Goal: Task Accomplishment & Management: Manage account settings

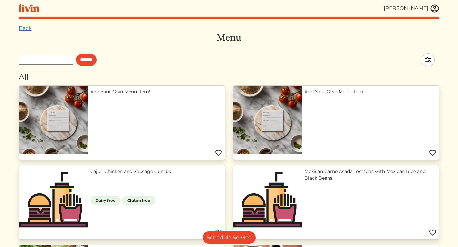
click at [433, 3] on div "[PERSON_NAME]" at bounding box center [229, 8] width 420 height 17
click at [434, 7] on img at bounding box center [435, 9] width 10 height 10
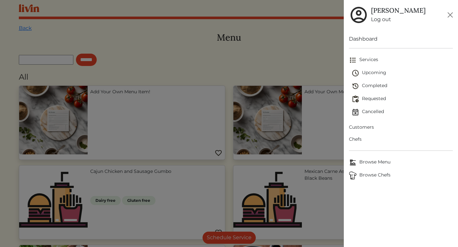
click at [365, 128] on span "Customers" at bounding box center [401, 127] width 104 height 7
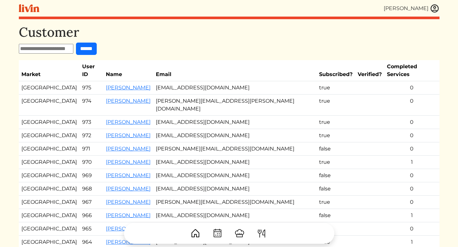
click at [53, 44] on input "text" at bounding box center [46, 49] width 55 height 10
type input "*****"
click at [76, 42] on input "******" at bounding box center [86, 48] width 21 height 12
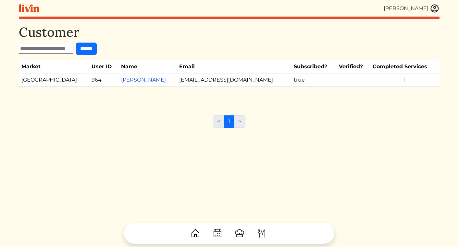
click at [134, 78] on link "Chika Igwilo" at bounding box center [143, 80] width 45 height 6
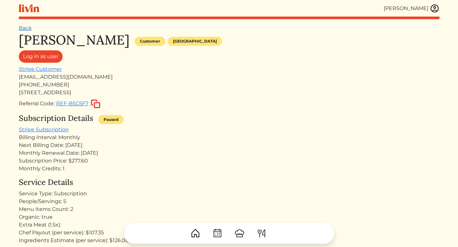
click at [28, 30] on link "Back" at bounding box center [25, 28] width 13 height 6
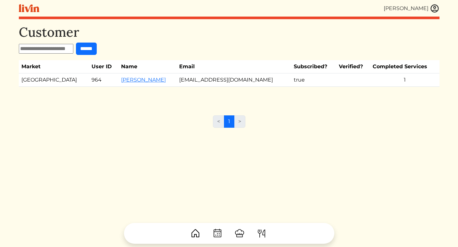
click at [45, 52] on input "text" at bounding box center [46, 49] width 55 height 10
type input "*****"
click at [76, 42] on input "******" at bounding box center [86, 48] width 21 height 12
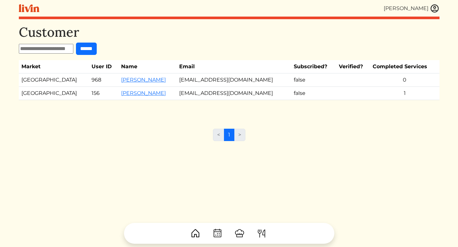
click at [434, 8] on img at bounding box center [435, 9] width 10 height 10
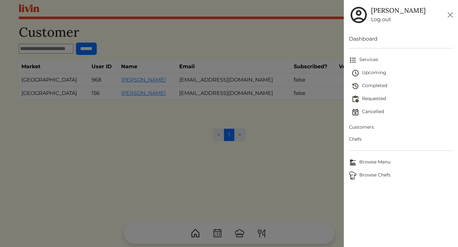
click at [381, 16] on link "Log out" at bounding box center [398, 20] width 55 height 8
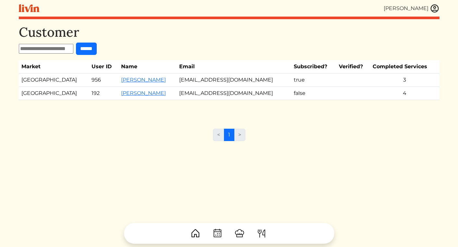
click at [436, 6] on img at bounding box center [435, 9] width 10 height 10
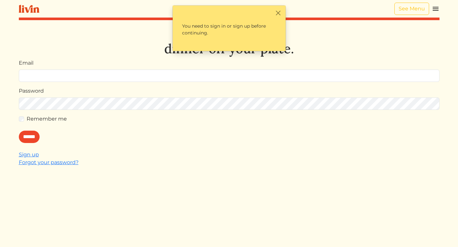
click at [435, 8] on img at bounding box center [435, 9] width 8 height 8
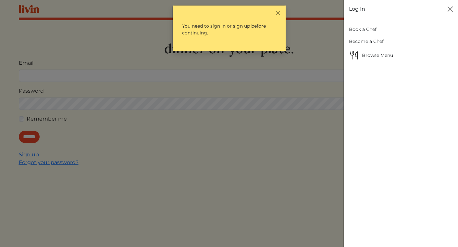
click at [30, 155] on div at bounding box center [229, 123] width 458 height 247
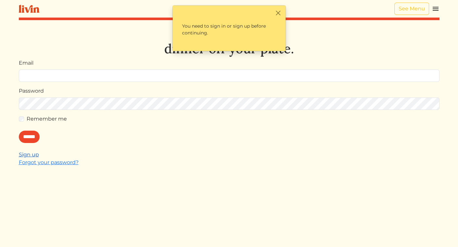
click at [31, 156] on link "Sign up" at bounding box center [29, 154] width 20 height 6
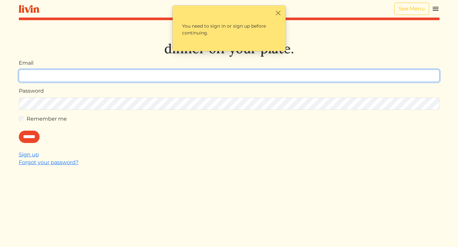
click at [141, 75] on input "Email" at bounding box center [229, 75] width 420 height 12
type input "**********"
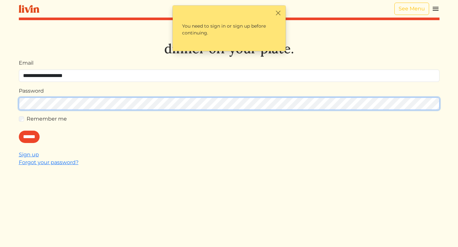
click at [19, 130] on input "******" at bounding box center [29, 136] width 21 height 12
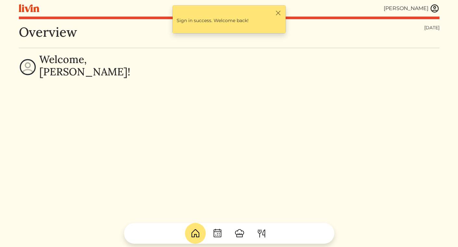
click at [436, 8] on img at bounding box center [435, 9] width 10 height 10
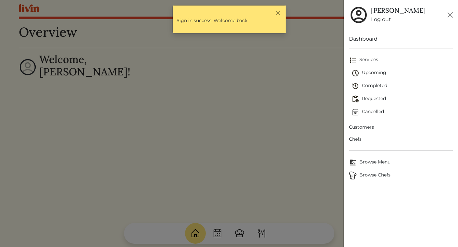
click at [372, 72] on span "Upcoming" at bounding box center [401, 73] width 101 height 8
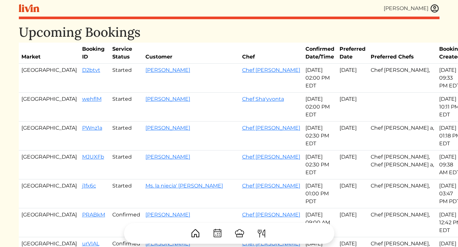
click at [435, 8] on img at bounding box center [435, 9] width 10 height 10
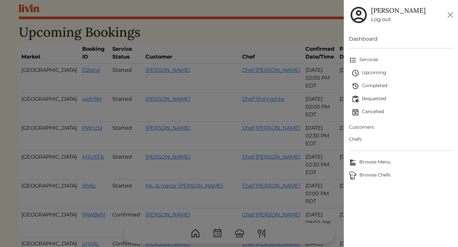
click at [365, 127] on span "Customers" at bounding box center [401, 127] width 104 height 7
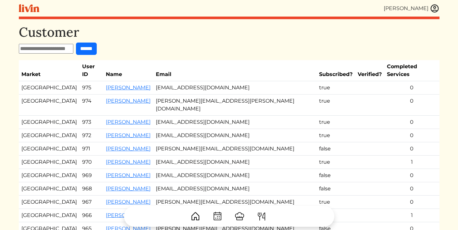
click at [434, 8] on img at bounding box center [435, 9] width 10 height 10
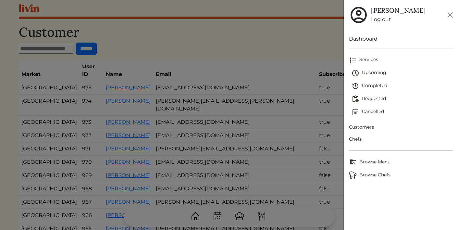
click at [373, 71] on span "Upcoming" at bounding box center [401, 73] width 101 height 8
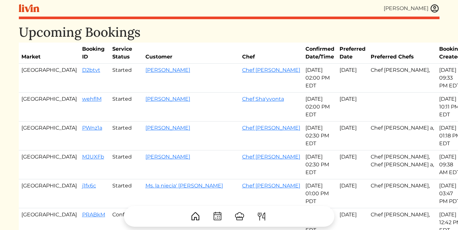
click at [432, 9] on img at bounding box center [435, 9] width 10 height 10
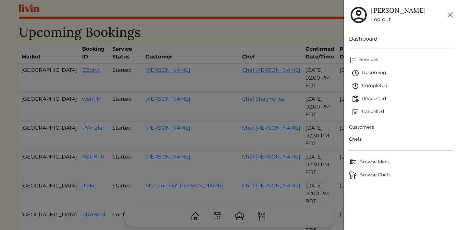
click at [377, 95] on link "Requested" at bounding box center [401, 98] width 101 height 13
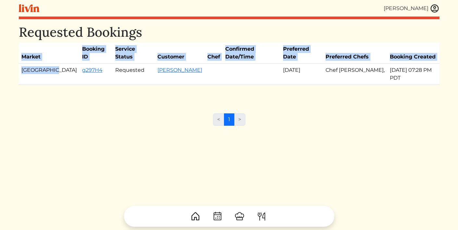
drag, startPoint x: 52, startPoint y: 64, endPoint x: 13, endPoint y: 63, distance: 39.3
click at [13, 63] on html "Erica Tuggle Erica Tuggle Log out Dashboard Services Upcoming Completed Request…" at bounding box center [229, 115] width 458 height 230
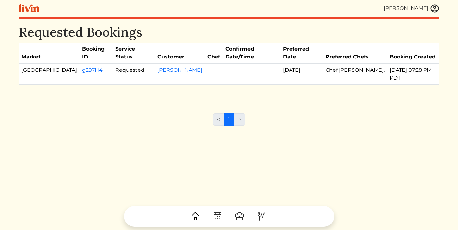
click at [239, 64] on td at bounding box center [252, 74] width 58 height 21
drag, startPoint x: 365, startPoint y: 63, endPoint x: 401, endPoint y: 63, distance: 36.0
click at [401, 64] on td "Sep 13, 2025 07:28 PM PDT" at bounding box center [413, 74] width 52 height 21
click at [340, 64] on td "Chef [PERSON_NAME]," at bounding box center [355, 74] width 64 height 21
drag, startPoint x: 343, startPoint y: 62, endPoint x: 314, endPoint y: 62, distance: 28.9
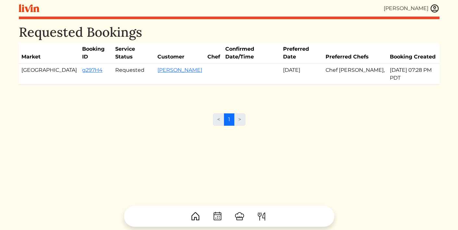
click at [314, 64] on tr "Los Angeles g297H4 Requested Crystal Clements Sep 20, 2025 Chef Nick, Sep 13, 2…" at bounding box center [229, 74] width 420 height 21
click at [344, 64] on td "Chef [PERSON_NAME]," at bounding box center [355, 74] width 64 height 21
click at [433, 10] on img at bounding box center [435, 9] width 10 height 10
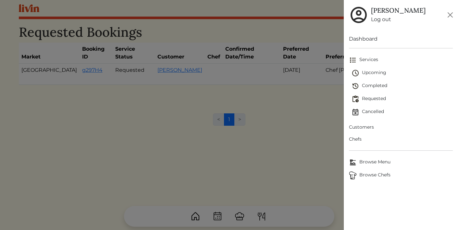
click at [374, 87] on span "Completed" at bounding box center [401, 86] width 101 height 8
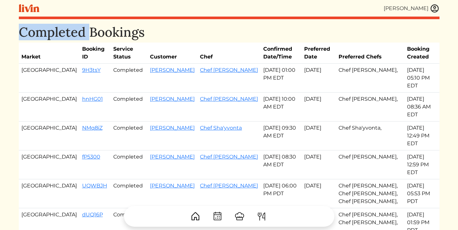
drag, startPoint x: 88, startPoint y: 30, endPoint x: -19, endPoint y: 30, distance: 107.1
click at [0, 30] on html "Erica Tuggle Erica Tuggle Log out Dashboard Services Upcoming Completed Request…" at bounding box center [229, 115] width 458 height 230
click at [436, 7] on img at bounding box center [435, 9] width 10 height 10
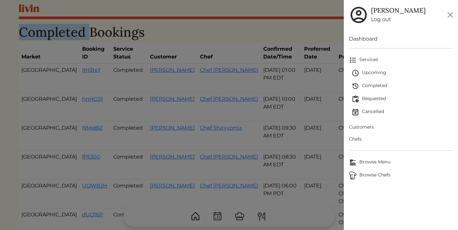
click at [381, 74] on span "Upcoming" at bounding box center [401, 73] width 101 height 8
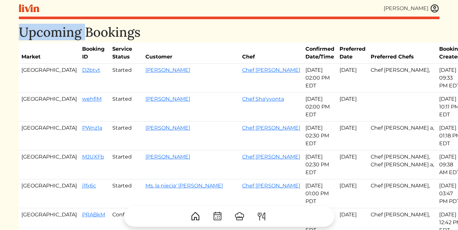
drag, startPoint x: 84, startPoint y: 35, endPoint x: 9, endPoint y: 35, distance: 75.6
click at [9, 35] on html "Erica Tuggle Erica Tuggle Log out Dashboard Services Upcoming Completed Request…" at bounding box center [229, 115] width 458 height 230
click at [433, 6] on img at bounding box center [435, 9] width 10 height 10
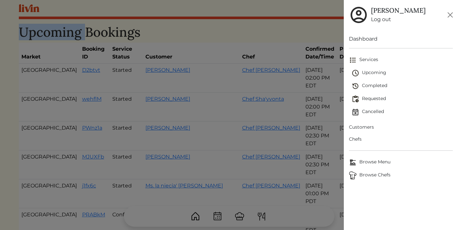
click at [372, 98] on span "Requested" at bounding box center [401, 99] width 101 height 8
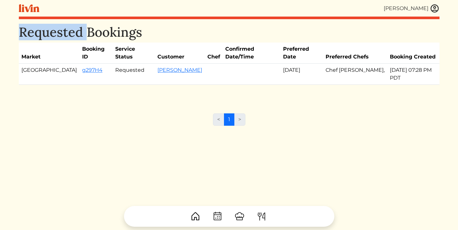
drag, startPoint x: 67, startPoint y: 34, endPoint x: 8, endPoint y: 34, distance: 58.1
click at [8, 34] on html "Erica Tuggle Erica Tuggle Log out Dashboard Services Upcoming Completed Request…" at bounding box center [229, 115] width 458 height 230
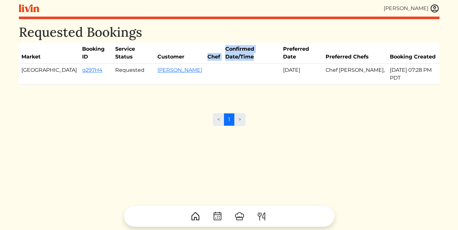
drag, startPoint x: 267, startPoint y: 49, endPoint x: 189, endPoint y: 49, distance: 78.2
click at [188, 49] on tr "Market Booking ID Service Status Customer Chef Confirmed Date/Time Preferred Da…" at bounding box center [229, 52] width 420 height 21
drag, startPoint x: 423, startPoint y: 62, endPoint x: 367, endPoint y: 60, distance: 55.5
click at [387, 64] on td "Sep 13, 2025 07:28 PM PDT" at bounding box center [413, 74] width 52 height 21
drag, startPoint x: 350, startPoint y: 60, endPoint x: 318, endPoint y: 61, distance: 32.1
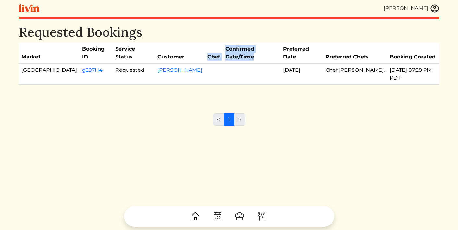
click at [323, 64] on td "Chef [PERSON_NAME]," at bounding box center [355, 74] width 64 height 21
click at [434, 11] on img at bounding box center [435, 9] width 10 height 10
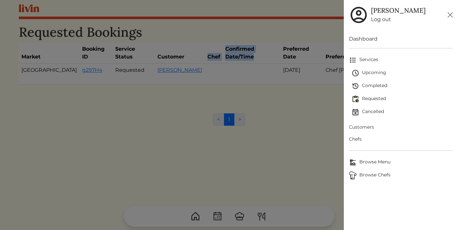
click at [374, 87] on span "Completed" at bounding box center [401, 86] width 101 height 8
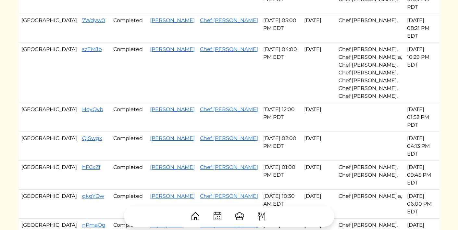
scroll to position [241, 0]
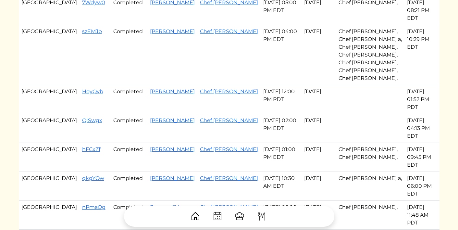
drag, startPoint x: 21, startPoint y: 36, endPoint x: 249, endPoint y: 113, distance: 241.0
click at [249, 113] on tbody "Atlanta 9H3tsY Completed Deann Stevens Chef Akaysha Sep 15, 2025 01:00 PM EDT S…" at bounding box center [229, 131] width 420 height 616
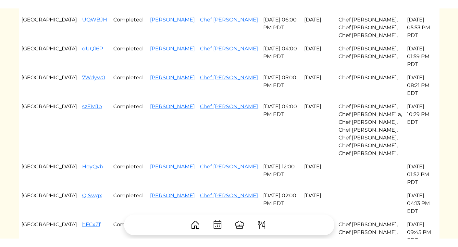
scroll to position [176, 0]
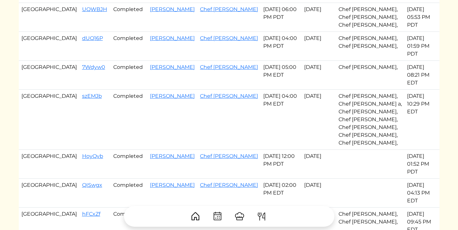
click at [173, 61] on td "Nina Deshpande" at bounding box center [172, 75] width 50 height 29
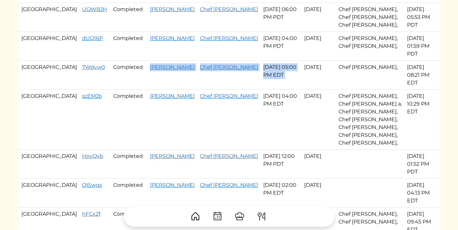
drag, startPoint x: 290, startPoint y: 24, endPoint x: 128, endPoint y: 25, distance: 162.5
click at [128, 61] on tr "Atlanta 7Wdyw0 Completed Nina Deshpande Chef Isha Sep 14, 2025 05:00 PM EDT Sep…" at bounding box center [229, 75] width 420 height 29
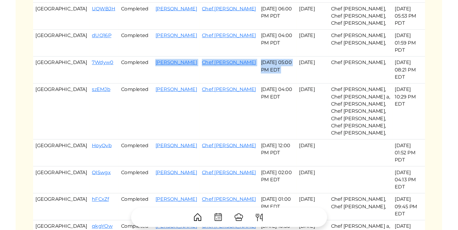
scroll to position [0, 0]
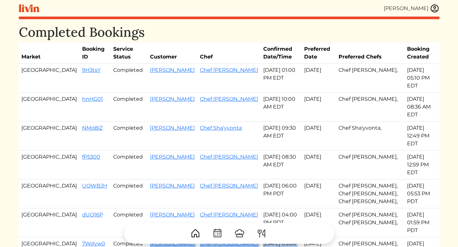
click at [437, 13] on link at bounding box center [435, 9] width 10 height 10
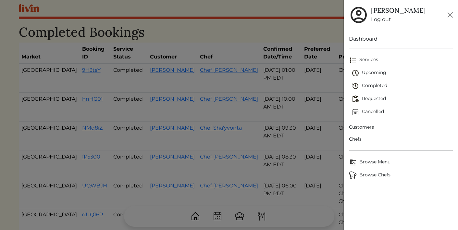
click at [362, 127] on span "Customers" at bounding box center [401, 127] width 104 height 7
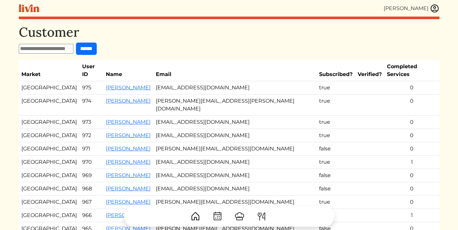
click at [41, 54] on form "******" at bounding box center [229, 48] width 420 height 12
click at [39, 51] on input "text" at bounding box center [46, 49] width 55 height 10
type input "*********"
click at [76, 42] on input "******" at bounding box center [86, 48] width 21 height 12
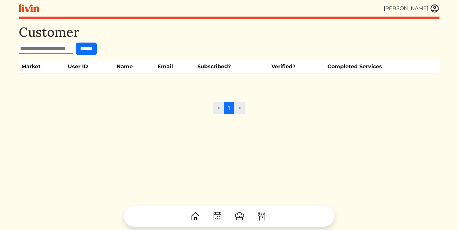
click at [47, 52] on input "text" at bounding box center [46, 49] width 55 height 10
type input "**"
click at [76, 42] on input "******" at bounding box center [86, 48] width 21 height 12
click at [46, 51] on input "text" at bounding box center [46, 49] width 55 height 10
type input "****"
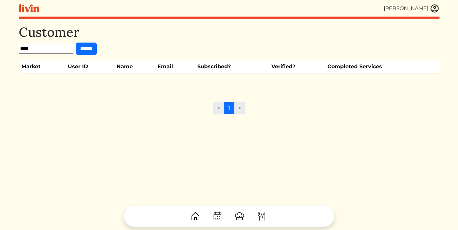
click at [76, 42] on input "******" at bounding box center [86, 48] width 21 height 12
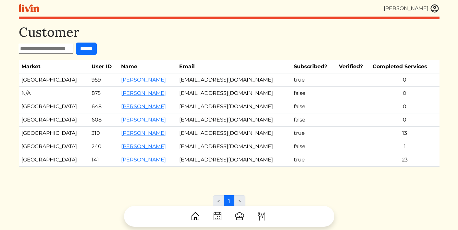
click at [65, 49] on input "text" at bounding box center [46, 49] width 55 height 10
type input "*****"
click at [76, 42] on input "******" at bounding box center [86, 48] width 21 height 12
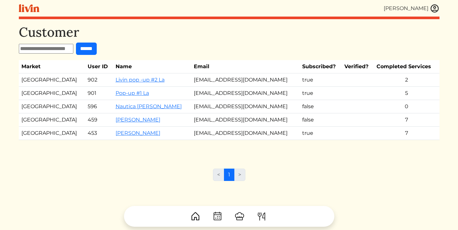
click at [439, 9] on div "[PERSON_NAME] [PERSON_NAME] Log out Dashboard Services Upcoming Completed Reque…" at bounding box center [229, 115] width 428 height 230
click at [439, 9] on img at bounding box center [435, 9] width 10 height 10
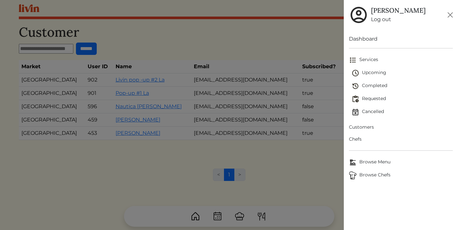
click at [379, 70] on span "Upcoming" at bounding box center [401, 73] width 101 height 8
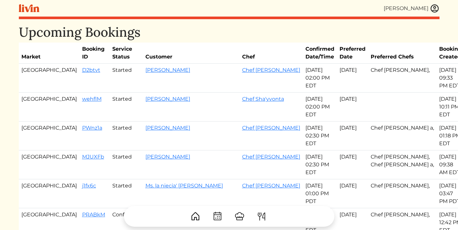
click at [432, 8] on img at bounding box center [435, 9] width 10 height 10
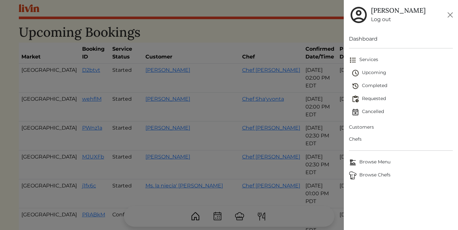
click at [329, 22] on div at bounding box center [229, 115] width 458 height 230
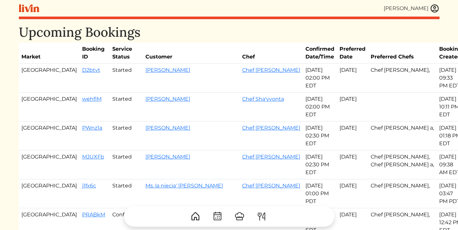
scroll to position [0, 0]
click at [258, 214] on img at bounding box center [261, 216] width 10 height 10
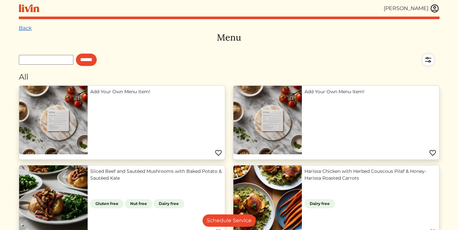
click at [21, 27] on link "Back" at bounding box center [25, 28] width 13 height 6
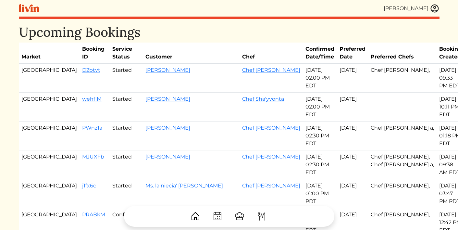
click at [237, 218] on img at bounding box center [239, 216] width 10 height 10
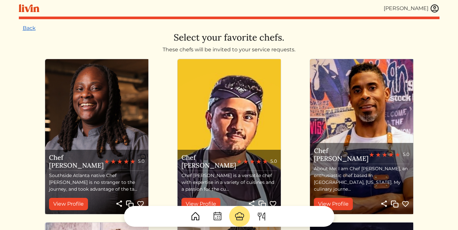
click at [26, 27] on link "Back" at bounding box center [29, 28] width 13 height 6
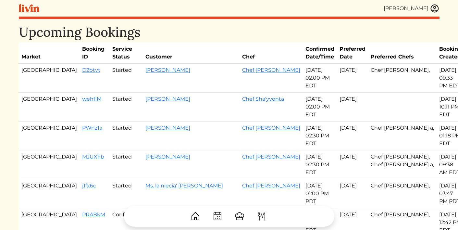
click at [220, 213] on img at bounding box center [217, 216] width 10 height 10
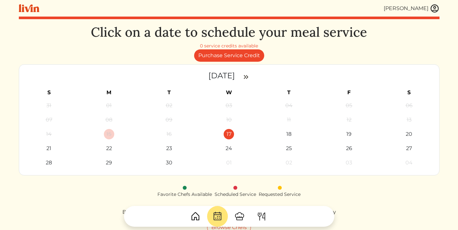
click at [231, 136] on div "17" at bounding box center [229, 134] width 10 height 10
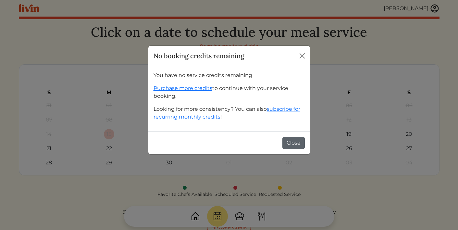
click at [293, 144] on button "Close" at bounding box center [293, 143] width 22 height 12
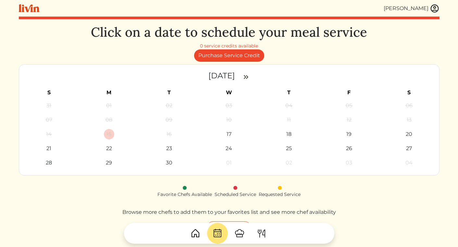
click at [432, 9] on img at bounding box center [435, 9] width 10 height 10
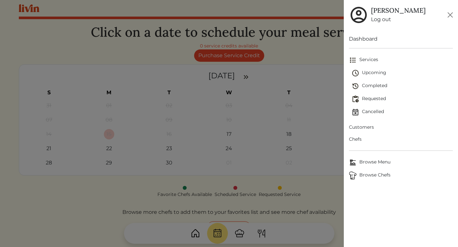
click at [378, 22] on link "Log out" at bounding box center [398, 20] width 55 height 8
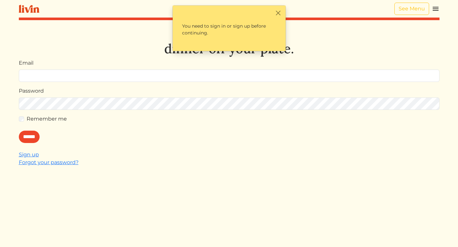
click at [438, 7] on img at bounding box center [435, 9] width 8 height 8
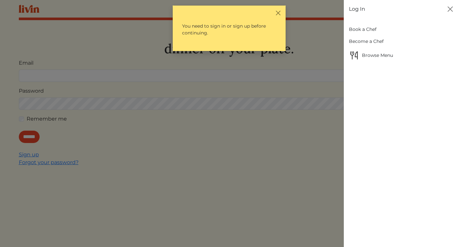
click at [360, 29] on link "Book a Chef" at bounding box center [401, 29] width 104 height 12
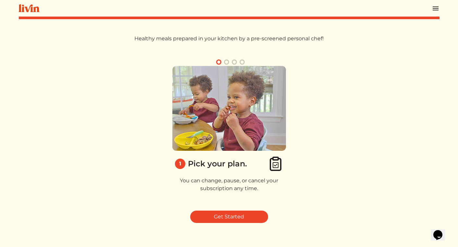
click at [440, 5] on div "Log In Book a Chef Become a Chef Browse Menu Healthy meals prepared in your kit…" at bounding box center [229, 123] width 428 height 247
click at [436, 5] on img at bounding box center [435, 9] width 8 height 8
click at [249, 211] on div at bounding box center [229, 123] width 458 height 247
click at [249, 212] on link "Get Started" at bounding box center [229, 216] width 78 height 12
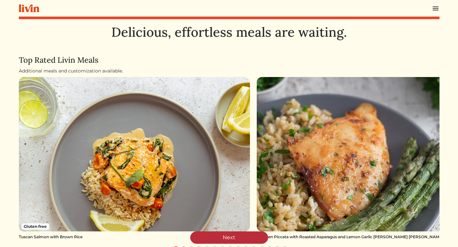
click at [218, 234] on link "Next" at bounding box center [229, 237] width 78 height 12
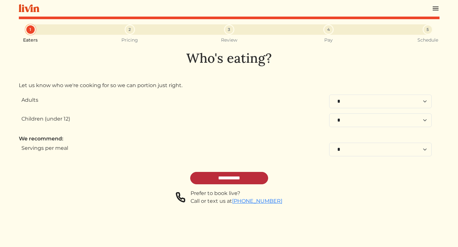
click at [244, 180] on input "**********" at bounding box center [229, 178] width 78 height 12
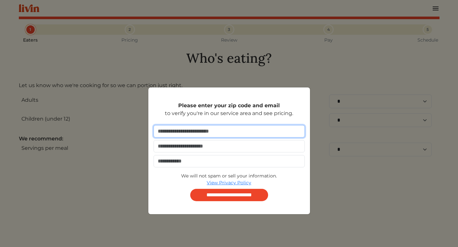
click at [250, 125] on input "number" at bounding box center [228, 131] width 151 height 12
type input "*****"
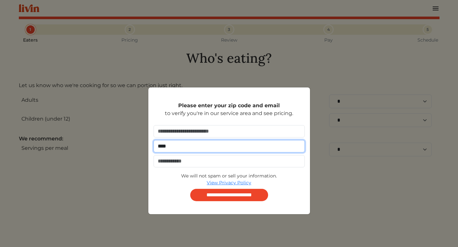
type input "**********"
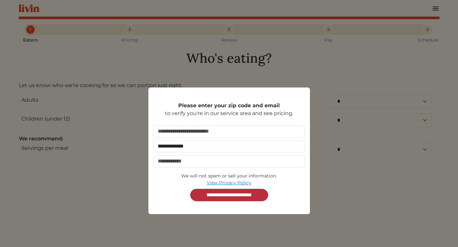
click at [215, 195] on input "**********" at bounding box center [229, 194] width 78 height 12
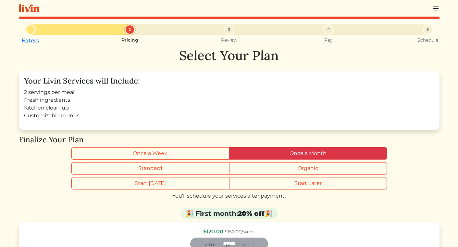
click at [266, 152] on label "Once a Month" at bounding box center [308, 153] width 158 height 12
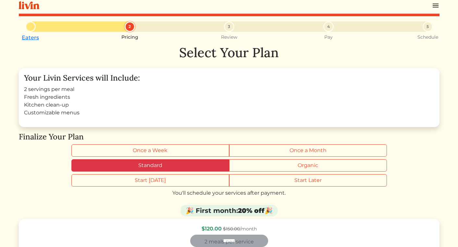
scroll to position [5, 0]
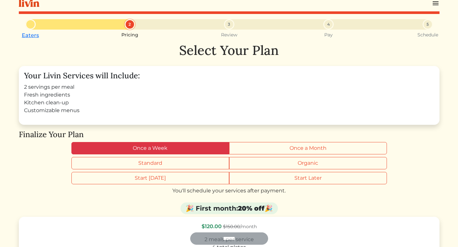
click at [169, 150] on label "Once a Week" at bounding box center [150, 148] width 158 height 12
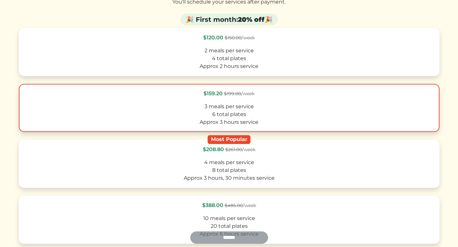
scroll to position [198, 0]
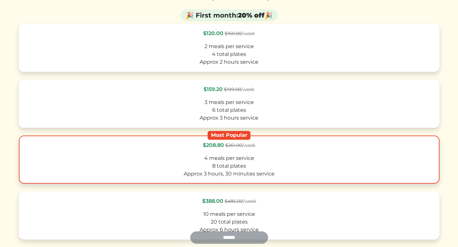
click at [173, 167] on div "8 total plates" at bounding box center [229, 166] width 409 height 8
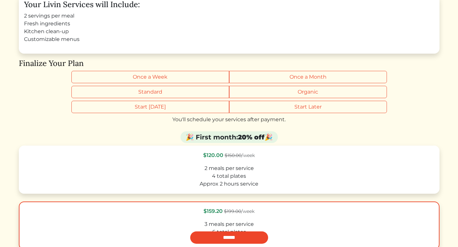
scroll to position [0, 0]
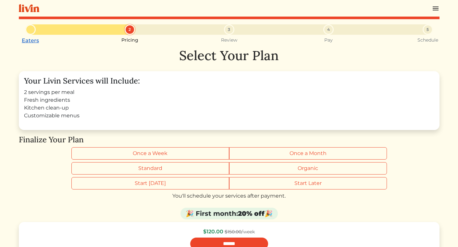
click at [30, 41] on link "Eaters" at bounding box center [30, 40] width 17 height 6
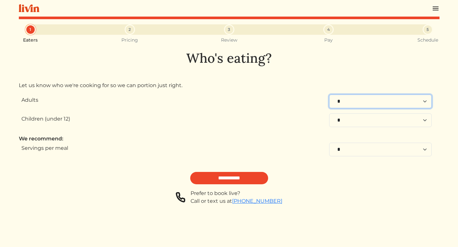
click at [343, 104] on select "* * * * * * * * * **" at bounding box center [380, 101] width 103 height 14
select select "*"
click at [329, 94] on select "* * * * * * * * * **" at bounding box center [380, 101] width 103 height 14
select select "*"
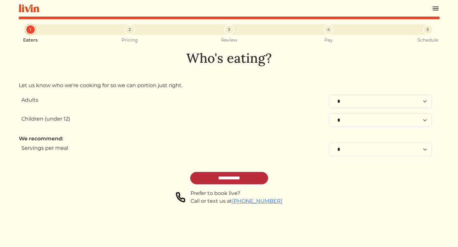
click at [219, 175] on input "**********" at bounding box center [229, 178] width 78 height 12
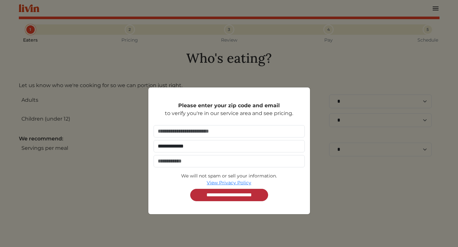
click at [235, 193] on input "**********" at bounding box center [229, 194] width 78 height 12
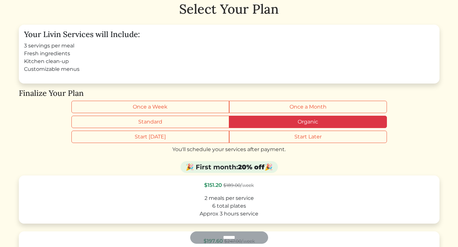
scroll to position [48, 0]
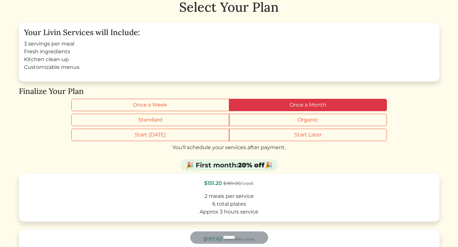
click at [281, 109] on label "Once a Month" at bounding box center [308, 105] width 158 height 12
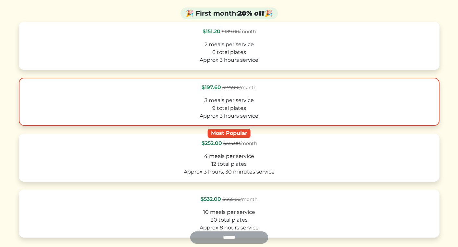
scroll to position [202, 0]
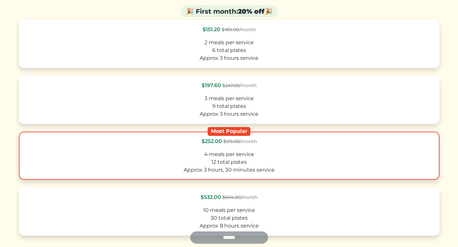
click at [278, 162] on div "12 total plates" at bounding box center [229, 162] width 409 height 8
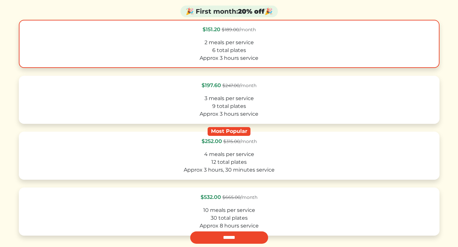
scroll to position [0, 0]
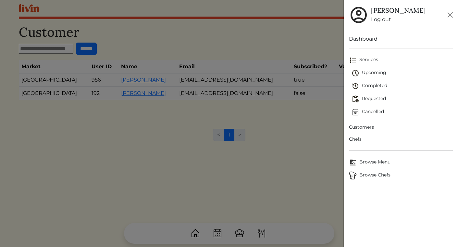
click at [304, 38] on div at bounding box center [229, 123] width 458 height 247
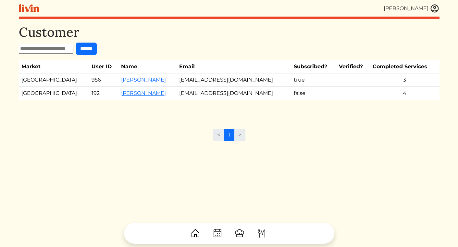
click at [440, 6] on div "[PERSON_NAME] [PERSON_NAME] Log out Dashboard Services Upcoming Completed Reque…" at bounding box center [229, 123] width 428 height 247
click at [438, 7] on img at bounding box center [435, 9] width 10 height 10
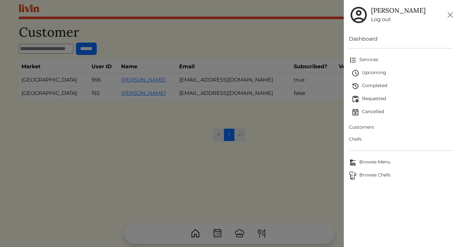
click at [370, 100] on span "Requested" at bounding box center [401, 99] width 101 height 8
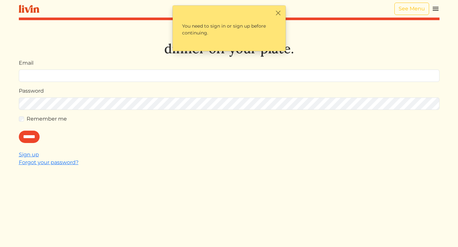
click at [280, 72] on input "Email" at bounding box center [229, 75] width 420 height 12
type input "**********"
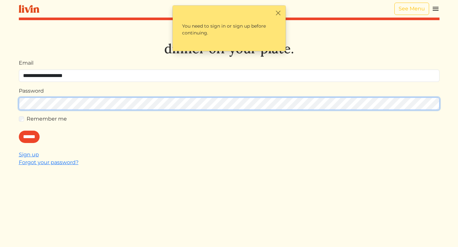
click at [19, 130] on input "******" at bounding box center [29, 136] width 21 height 12
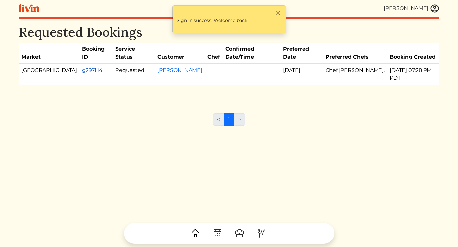
click at [82, 67] on link "g297H4" at bounding box center [92, 70] width 20 height 6
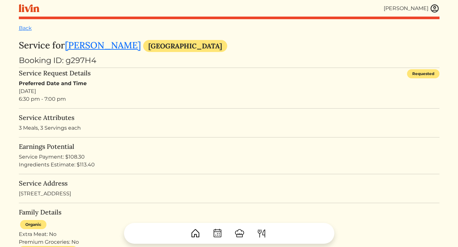
click at [122, 73] on div "Service Request Details Requested" at bounding box center [229, 74] width 420 height 10
click at [27, 29] on link "Back" at bounding box center [25, 28] width 13 height 6
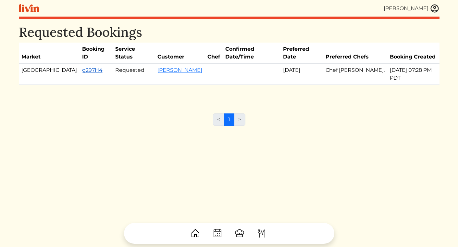
click at [82, 67] on link "g297H4" at bounding box center [92, 70] width 20 height 6
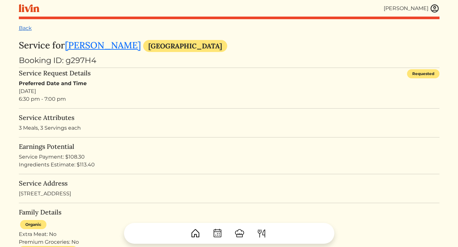
click at [29, 30] on link "Back" at bounding box center [25, 28] width 13 height 6
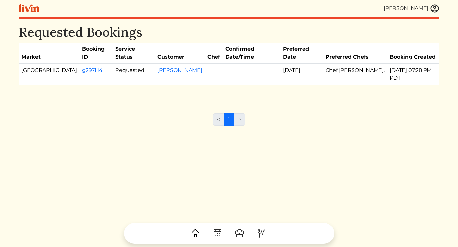
click at [434, 7] on img at bounding box center [435, 9] width 10 height 10
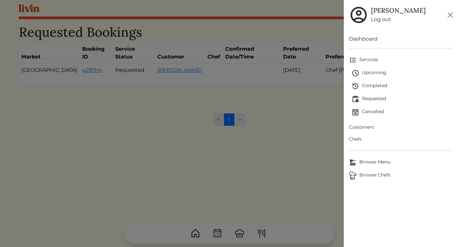
click at [373, 76] on span "Upcoming" at bounding box center [401, 73] width 101 height 8
